Goal: Information Seeking & Learning: Understand process/instructions

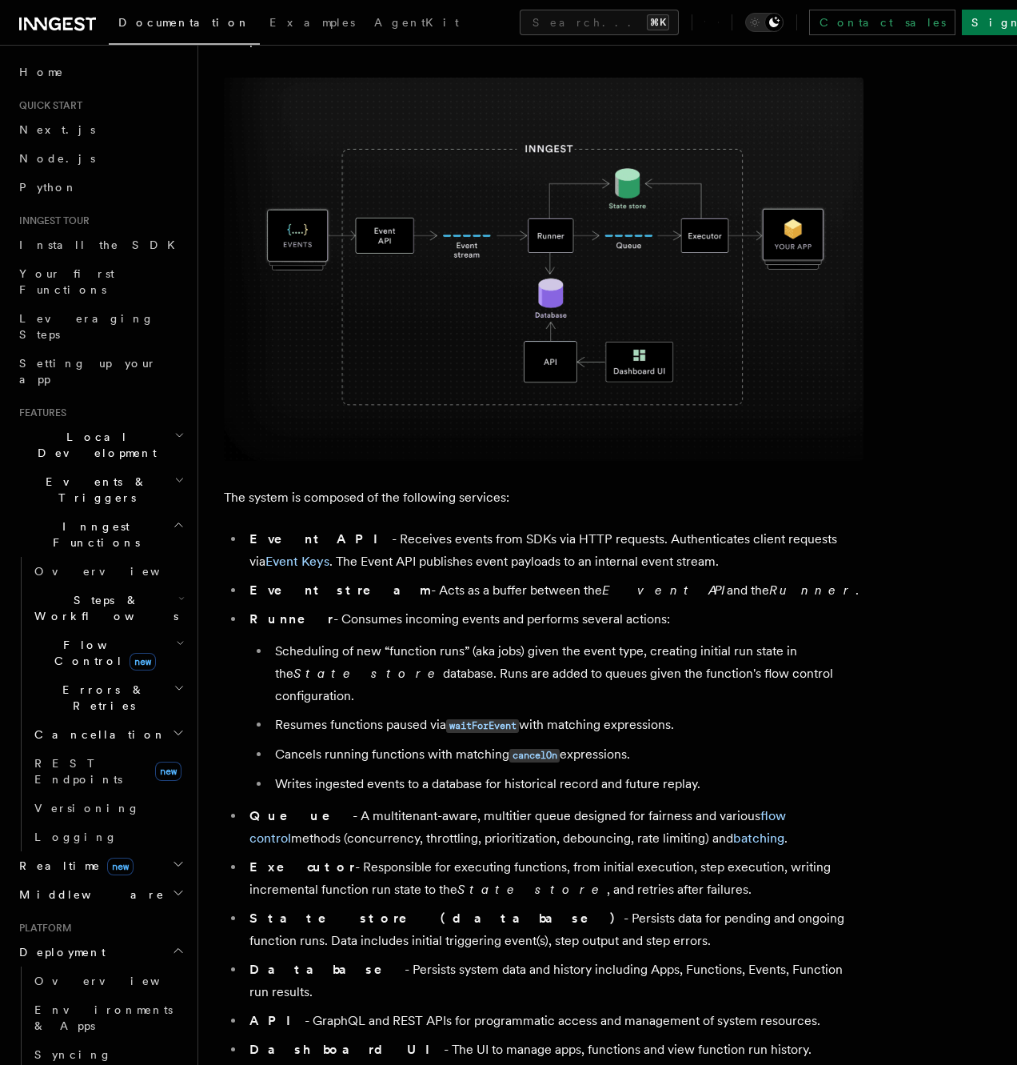
scroll to position [525, 0]
click at [541, 538] on li "Event API - Receives events from SDKs via HTTP requests. Authenticates client r…" at bounding box center [554, 549] width 619 height 45
click at [524, 563] on li "Event API - Receives events from SDKs via HTTP requests. Authenticates client r…" at bounding box center [554, 549] width 619 height 45
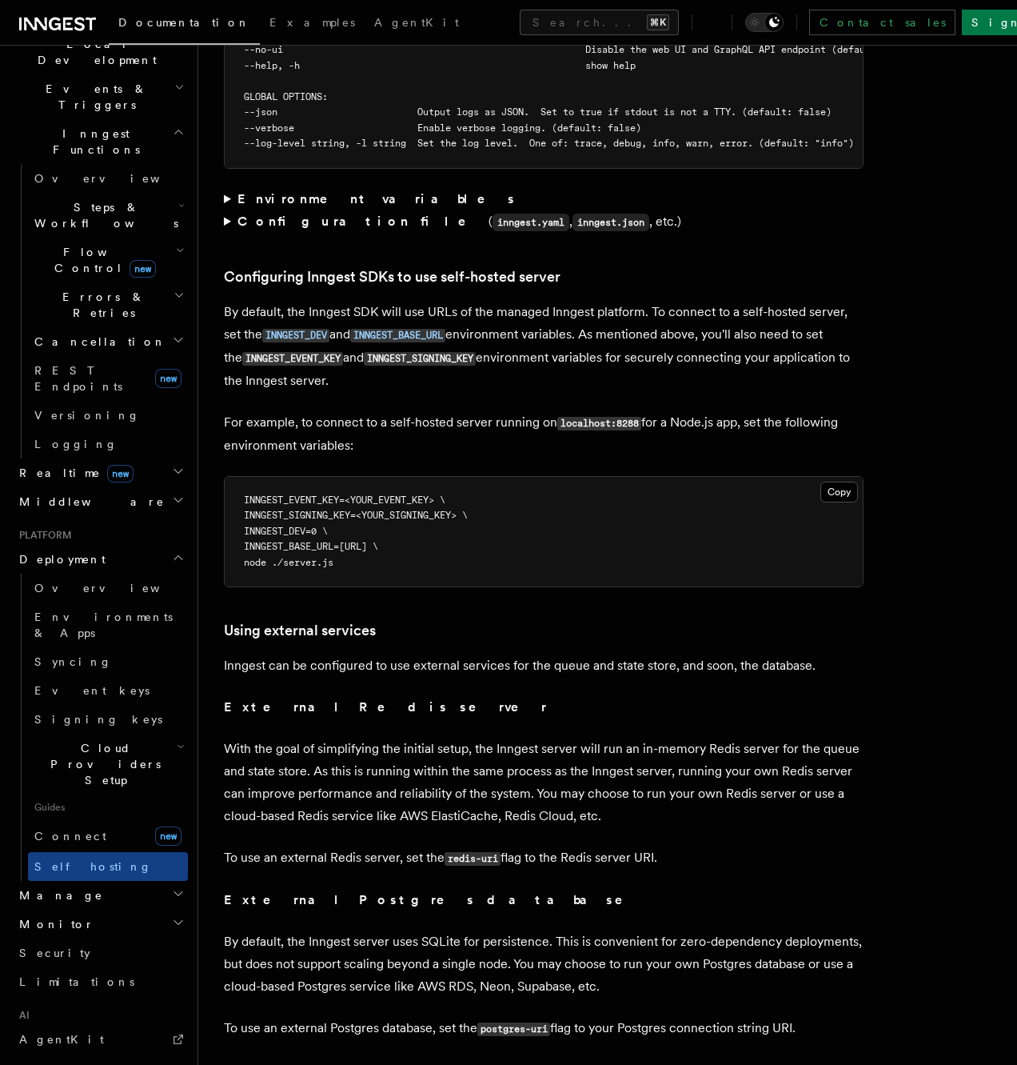
scroll to position [405, 0]
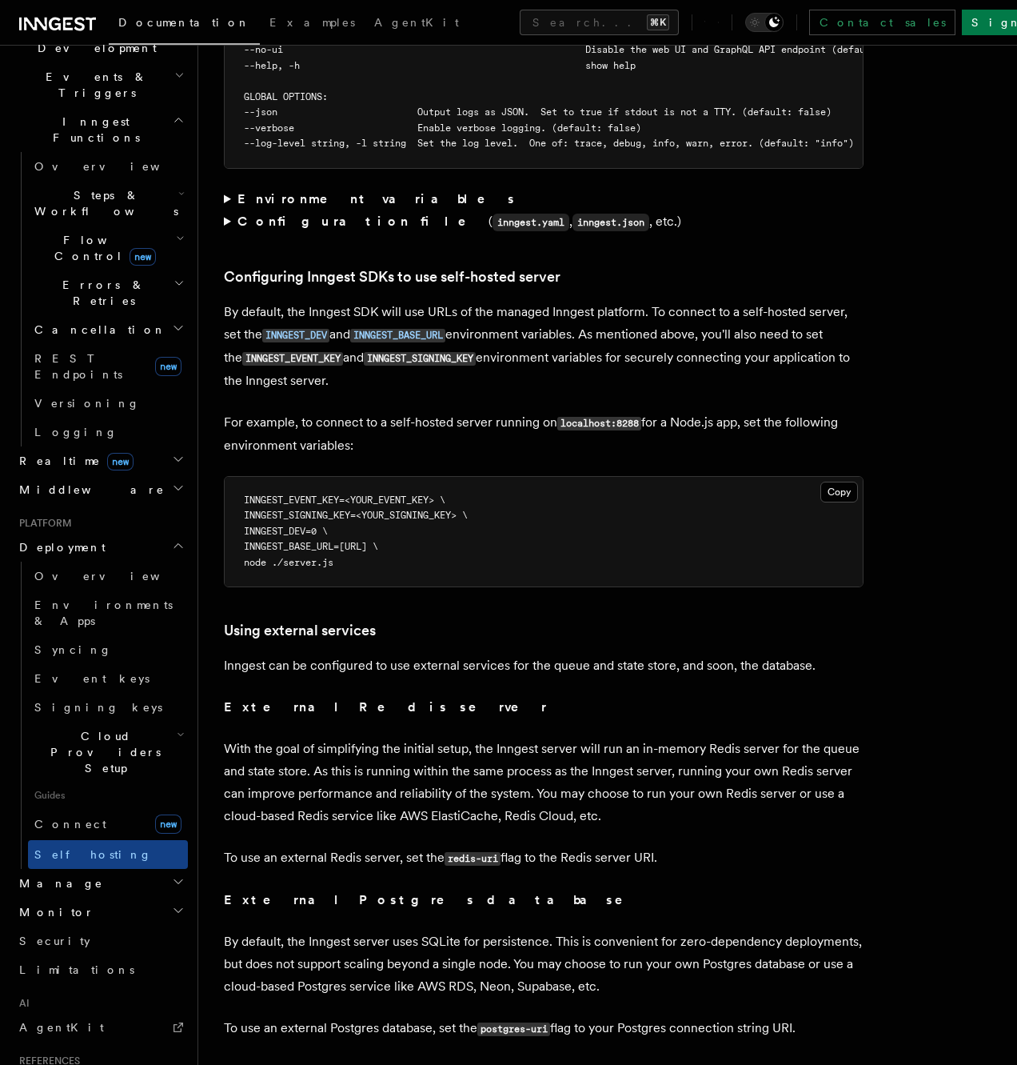
click at [183, 728] on icon "button" at bounding box center [181, 734] width 8 height 13
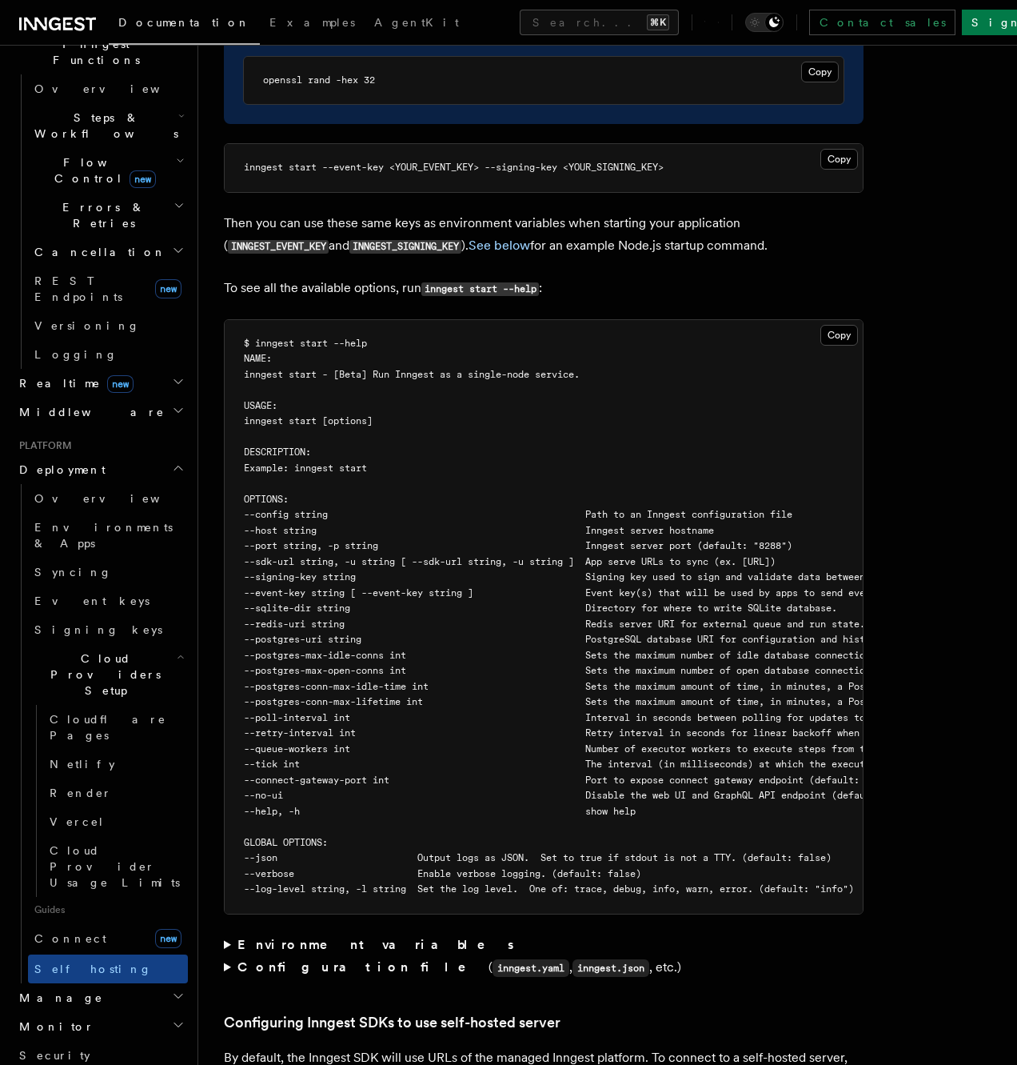
scroll to position [2469, 0]
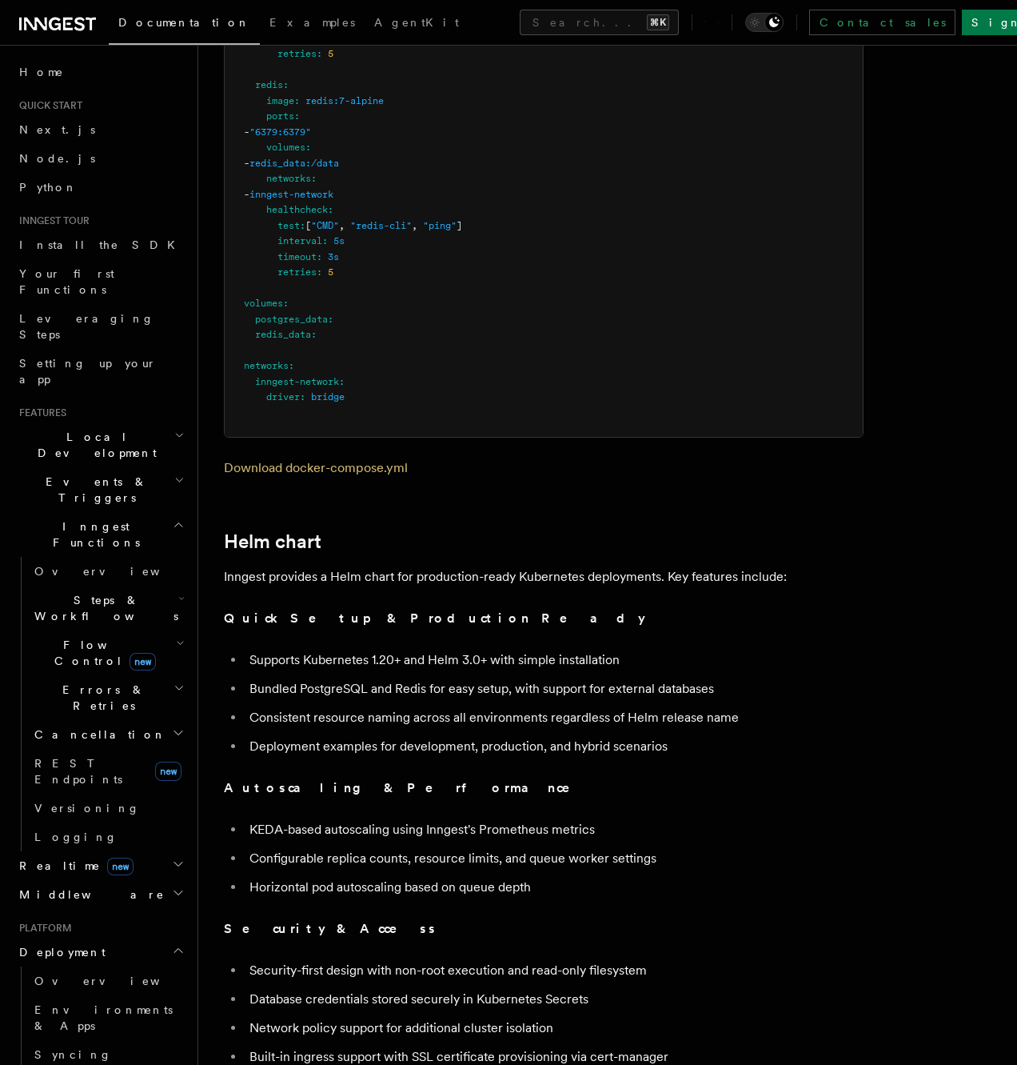
click at [606, 649] on li "Supports Kubernetes 1.20+ and Helm 3.0+ with simple installation" at bounding box center [554, 660] width 619 height 22
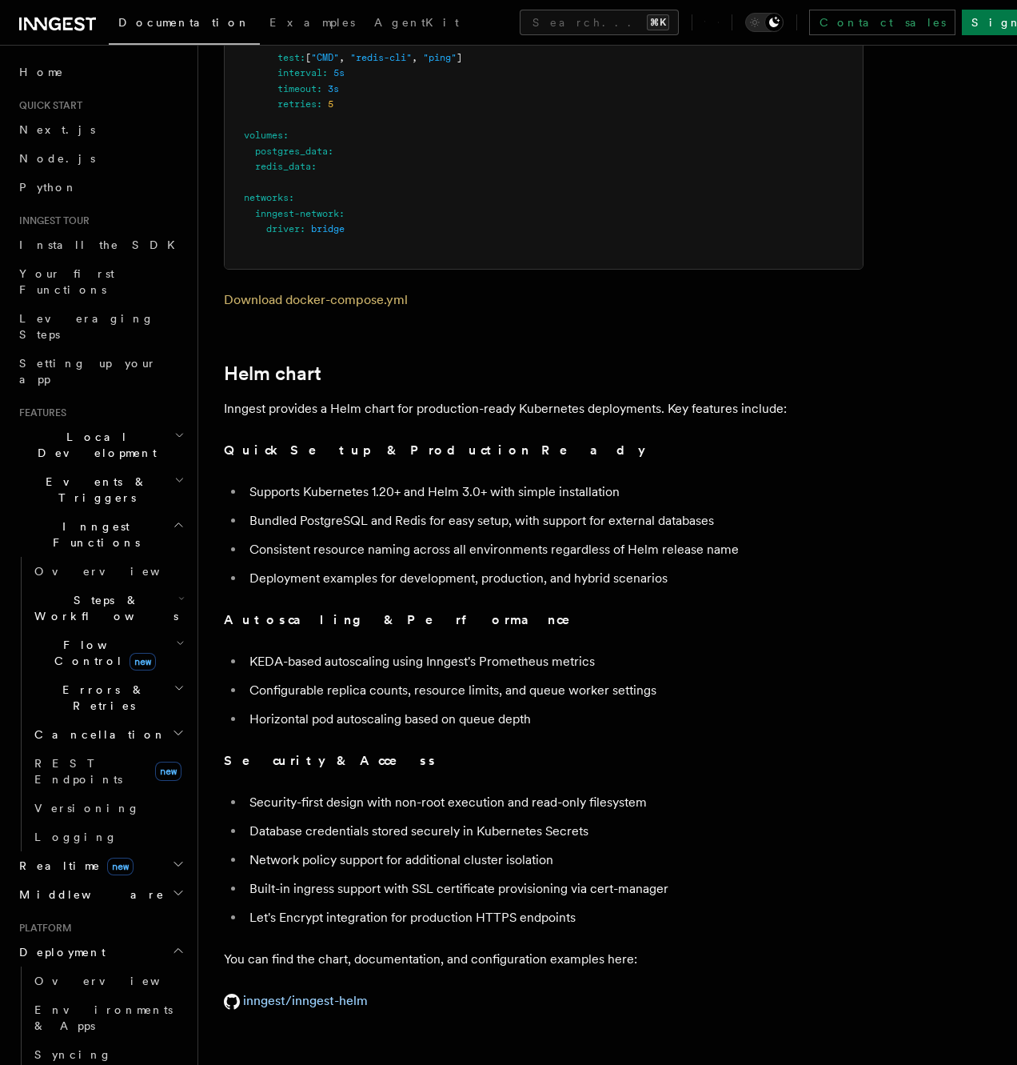
scroll to position [5202, 0]
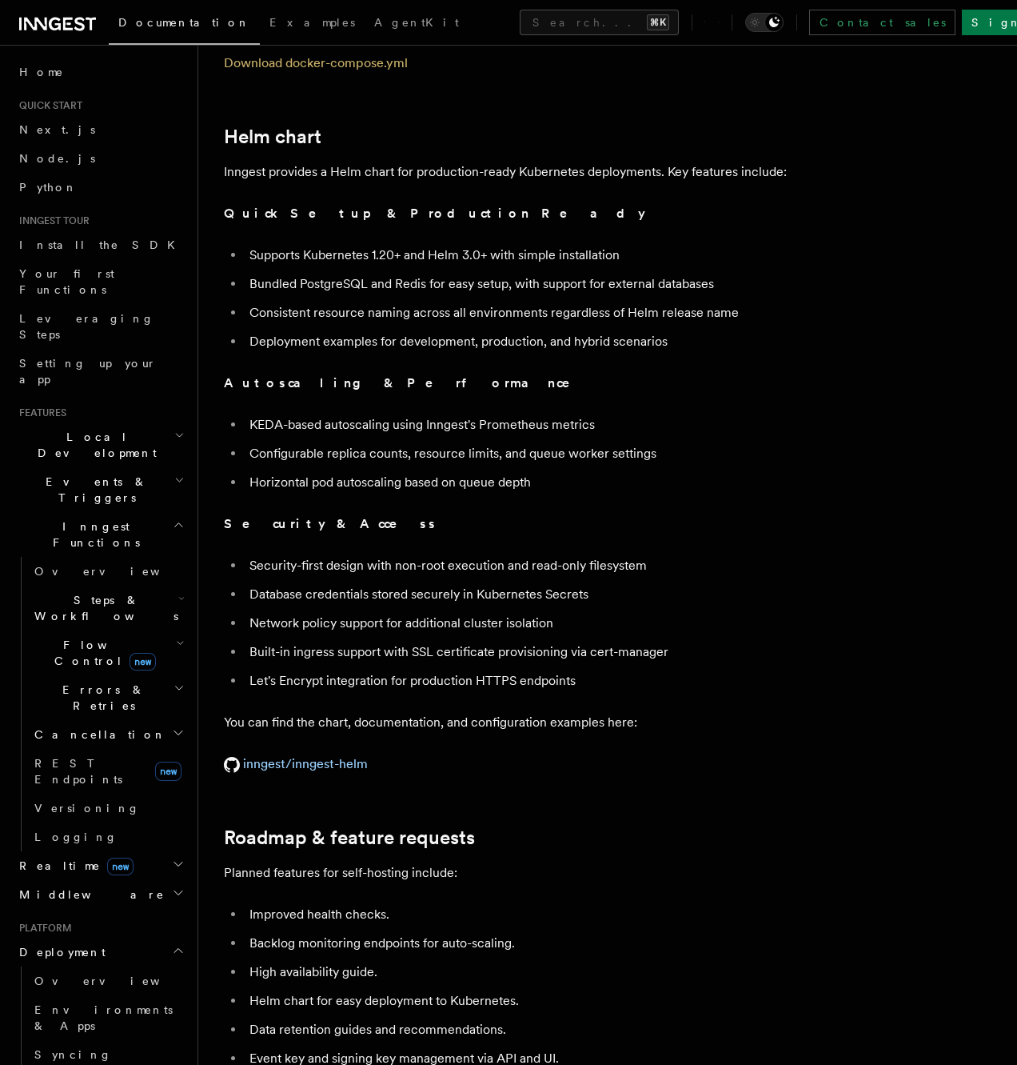
scroll to position [5437, 0]
click at [262, 414] on li "KEDA-based autoscaling using Inngest's Prometheus metrics" at bounding box center [554, 425] width 619 height 22
drag, startPoint x: 253, startPoint y: 380, endPoint x: 338, endPoint y: 383, distance: 85.7
click at [338, 414] on li "KEDA-based autoscaling using Inngest's Prometheus metrics" at bounding box center [554, 425] width 619 height 22
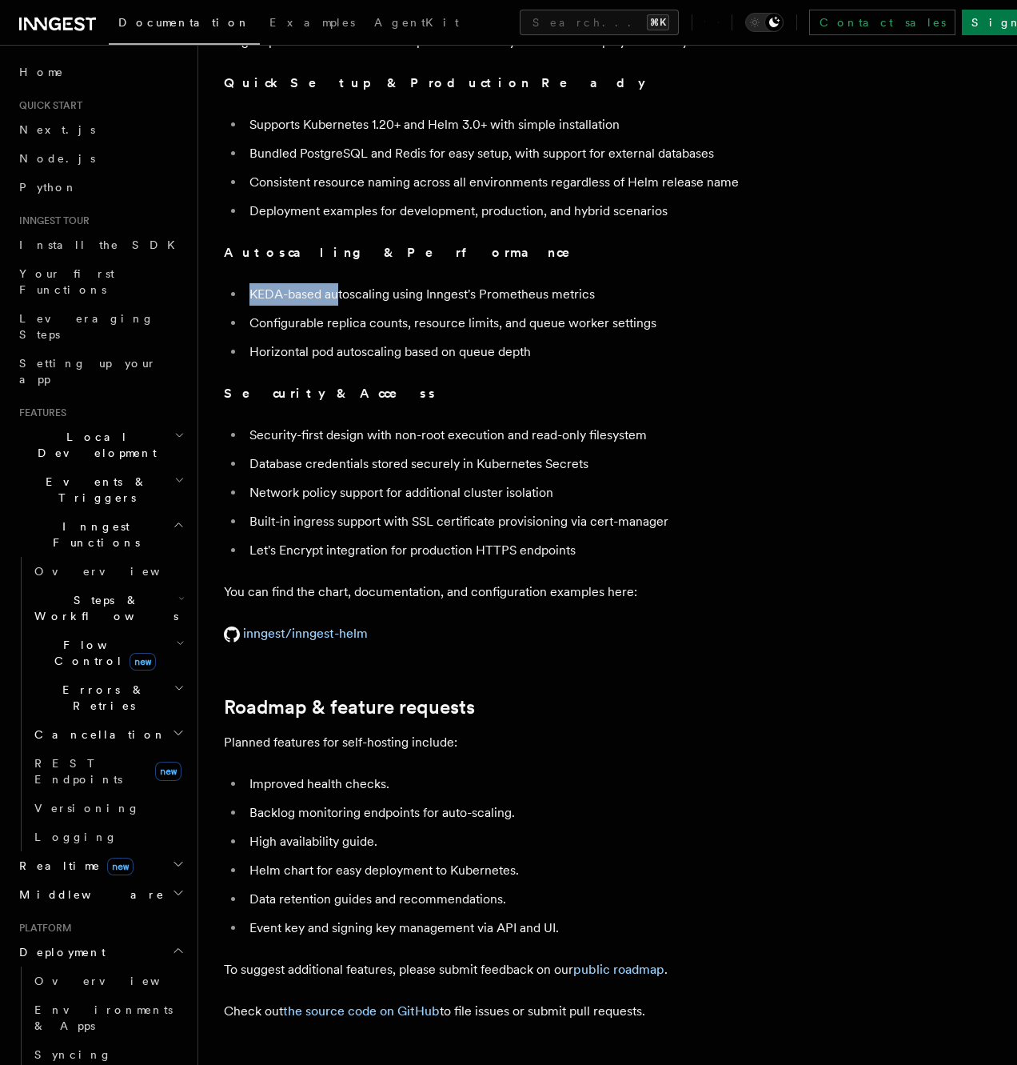
scroll to position [5569, 0]
click at [472, 538] on li "Let's Encrypt integration for production HTTPS endpoints" at bounding box center [554, 549] width 619 height 22
drag, startPoint x: 261, startPoint y: 384, endPoint x: 253, endPoint y: 385, distance: 8.0
click at [257, 423] on li "Security-first design with non-root execution and read-only filesystem" at bounding box center [554, 434] width 619 height 22
click at [366, 423] on li "Security-first design with non-root execution and read-only filesystem" at bounding box center [554, 434] width 619 height 22
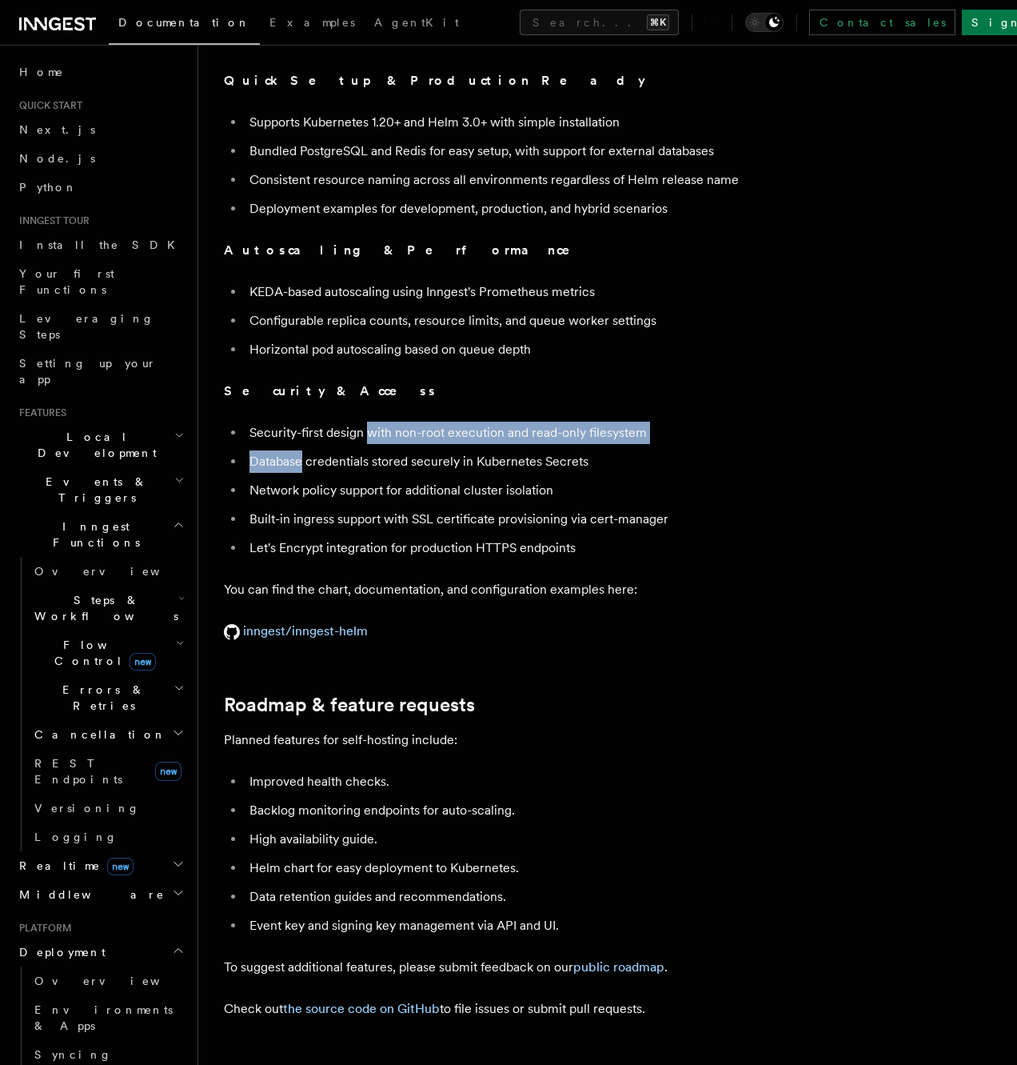
click at [366, 422] on li "Security-first design with non-root execution and read-only filesystem" at bounding box center [554, 433] width 619 height 22
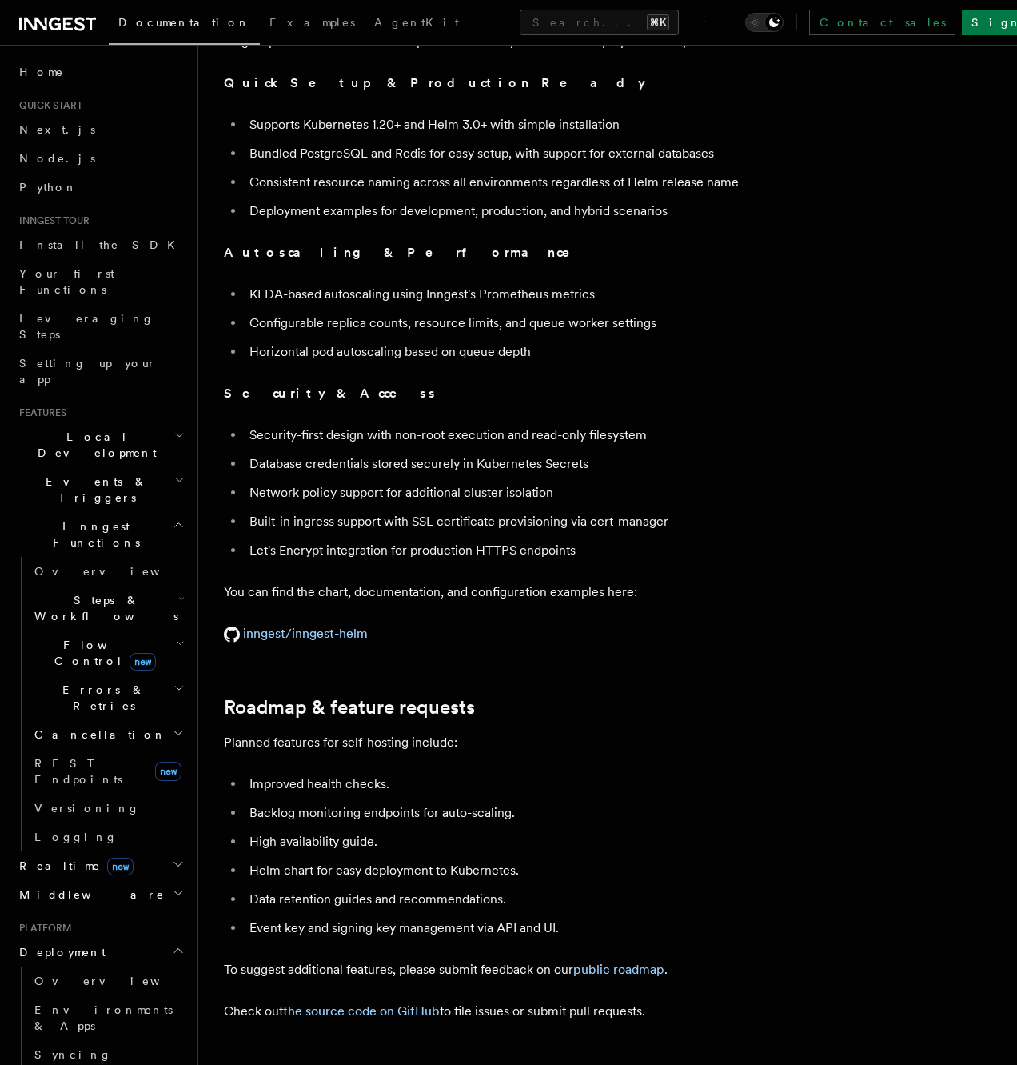
click at [396, 482] on li "Network policy support for additional cluster isolation" at bounding box center [554, 493] width 619 height 22
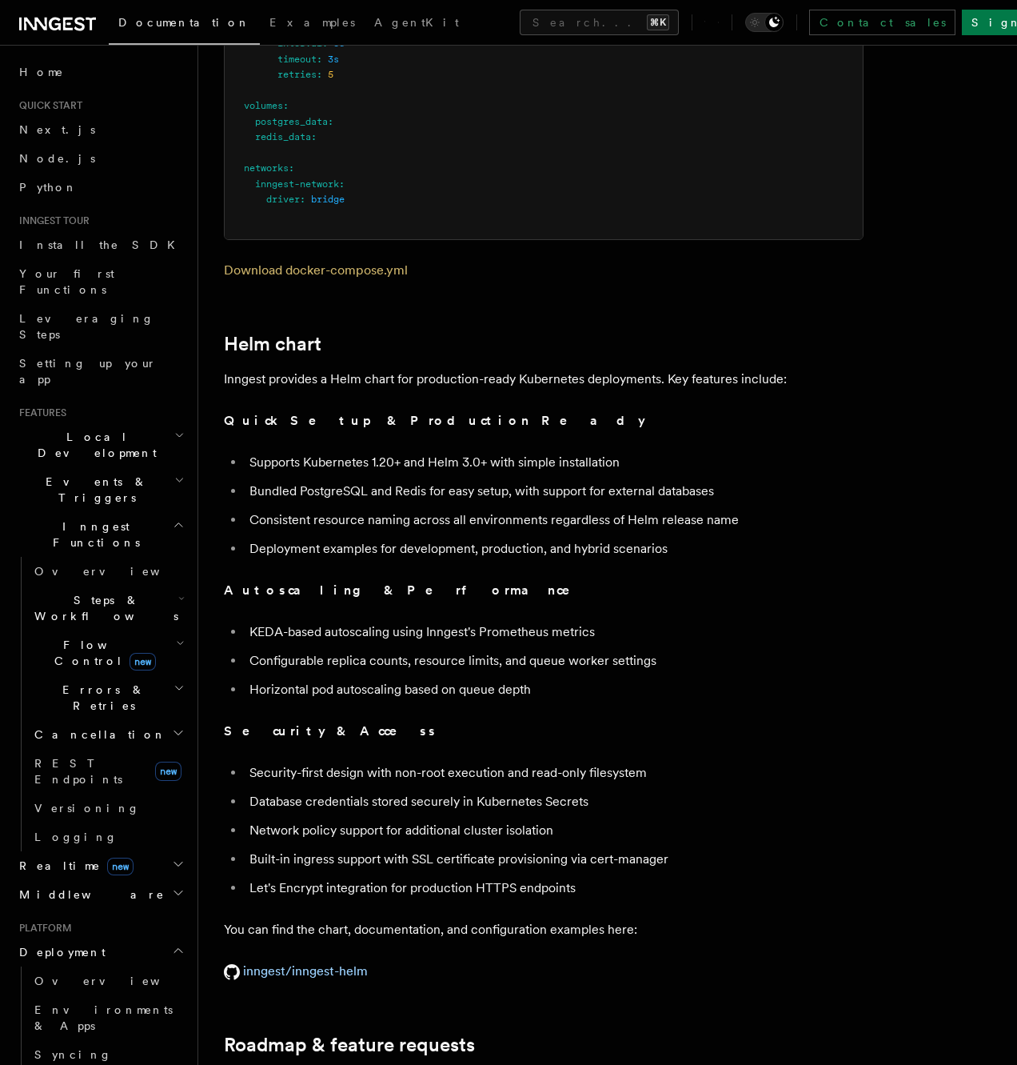
scroll to position [5232, 0]
click at [554, 366] on p "Inngest provides a Helm chart for production-ready Kubernetes deployments. Key …" at bounding box center [544, 377] width 640 height 22
click at [638, 366] on p "Inngest provides a Helm chart for production-ready Kubernetes deployments. Key …" at bounding box center [544, 377] width 640 height 22
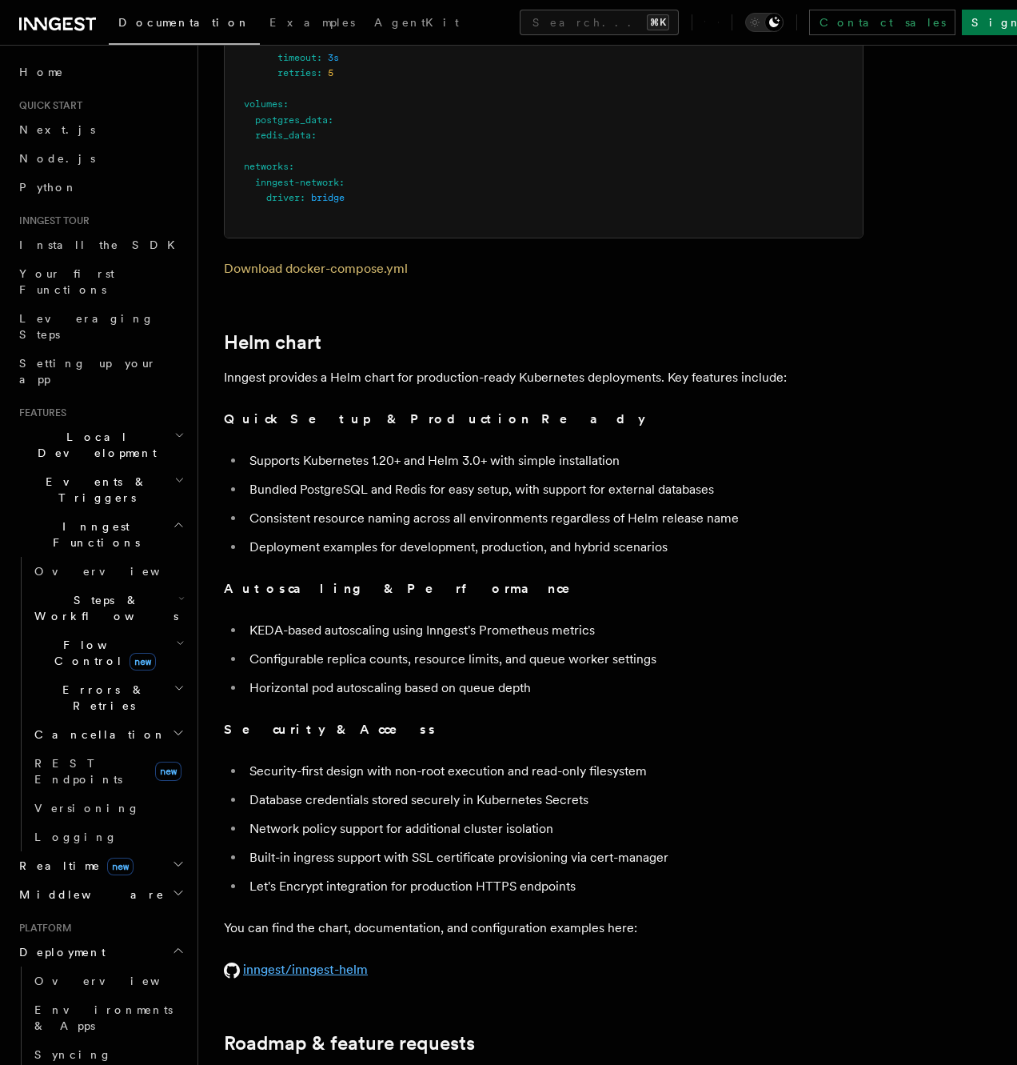
click at [332, 962] on link "inngest/inngest-helm" at bounding box center [296, 969] width 144 height 15
